Goal: Information Seeking & Learning: Learn about a topic

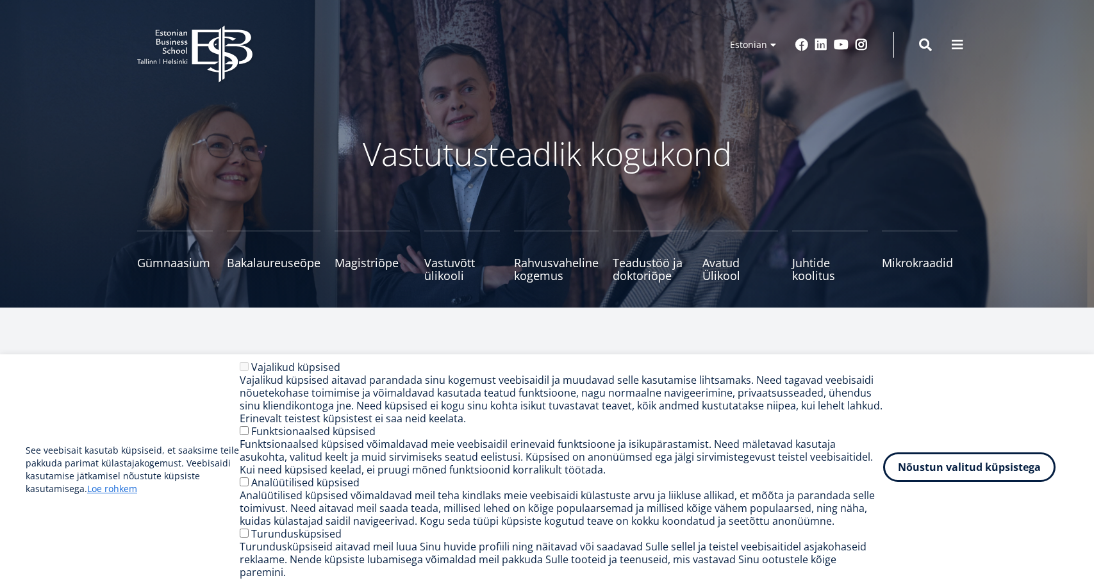
click at [1011, 467] on button "Nõustun valitud küpsistega" at bounding box center [969, 466] width 172 height 29
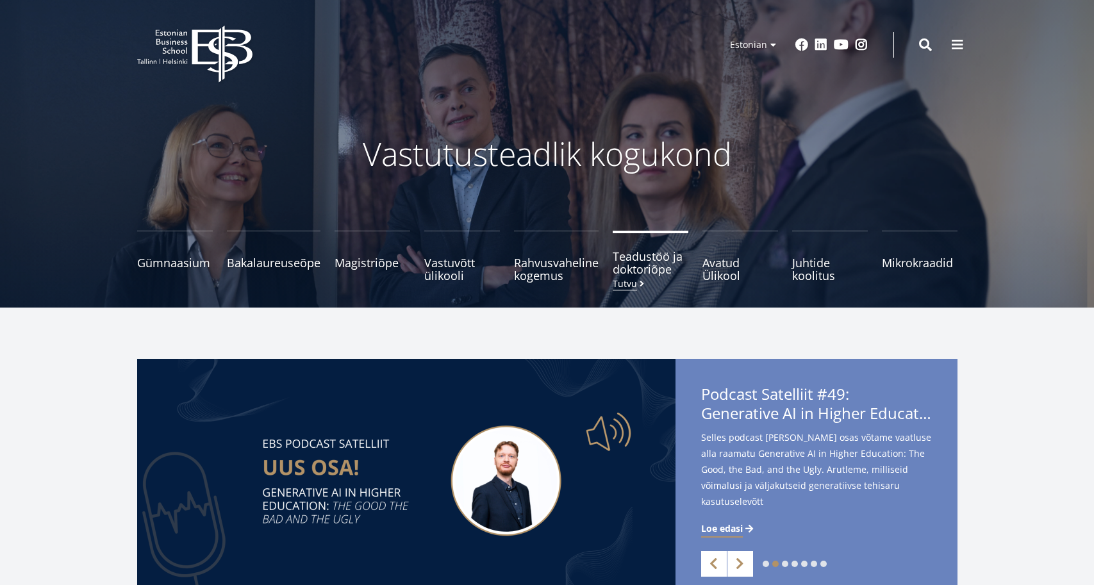
click at [638, 270] on span "Teadustöö ja doktoriõpe Tutvu" at bounding box center [651, 263] width 76 height 26
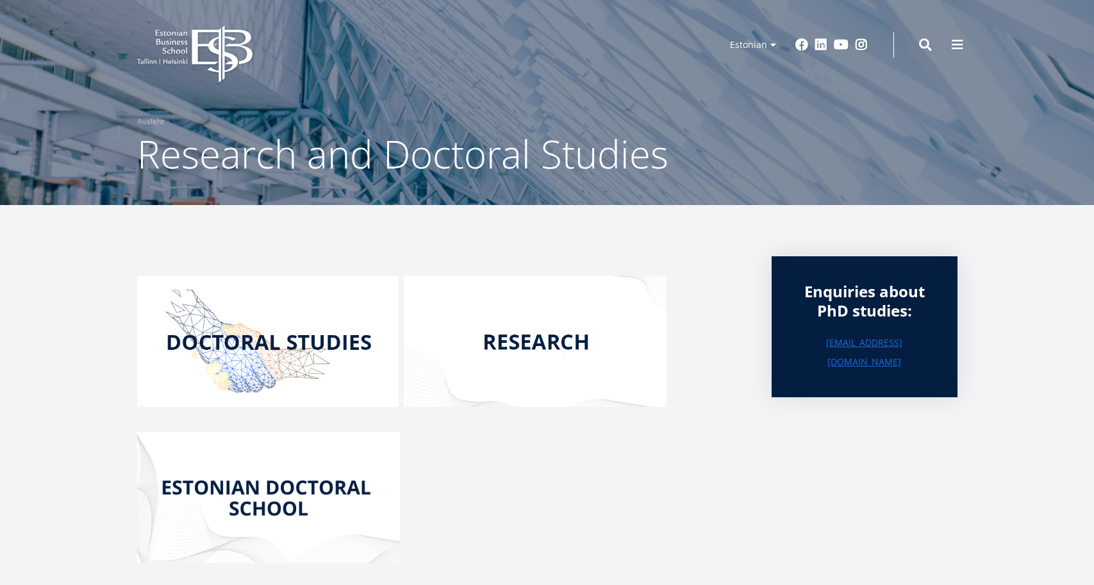
click at [526, 343] on img at bounding box center [535, 341] width 263 height 131
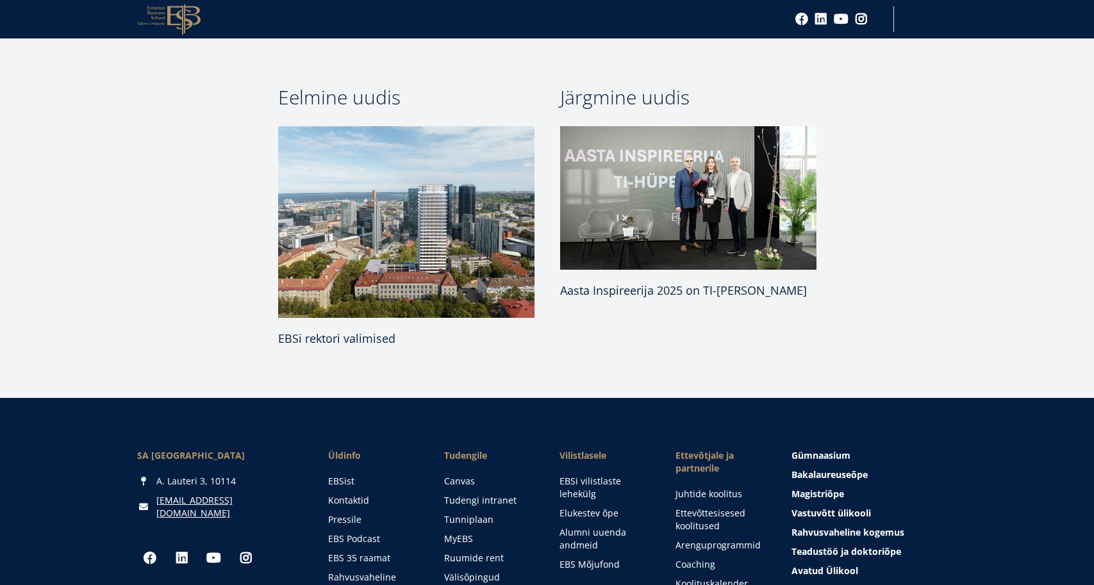
scroll to position [1331, 0]
